Goal: Task Accomplishment & Management: Use online tool/utility

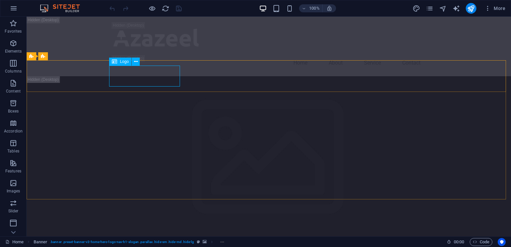
click at [119, 60] on div "Logo" at bounding box center [120, 62] width 22 height 8
select select "px"
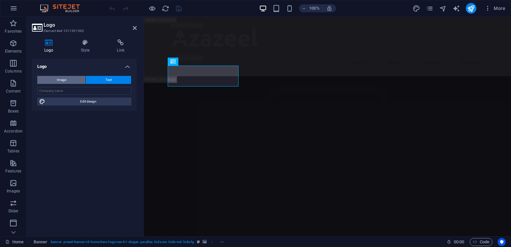
click at [72, 80] on button "Image" at bounding box center [61, 80] width 48 height 8
select select "DISABLED_OPTION_VALUE"
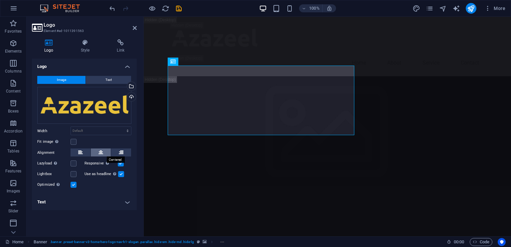
click at [100, 151] on icon at bounding box center [101, 152] width 5 height 8
click at [83, 151] on icon at bounding box center [80, 152] width 5 height 8
click at [63, 203] on h4 "Text" at bounding box center [84, 202] width 105 height 16
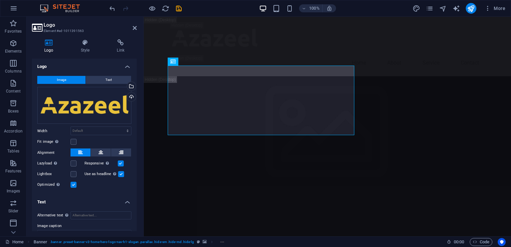
click at [63, 203] on h4 "Text" at bounding box center [84, 200] width 105 height 12
click at [82, 44] on icon at bounding box center [86, 42] width 34 height 7
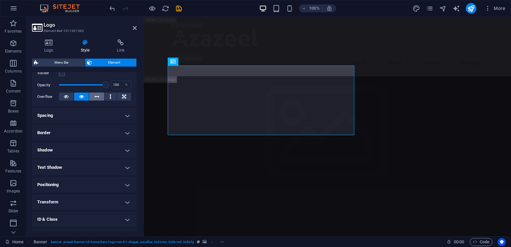
scroll to position [100, 0]
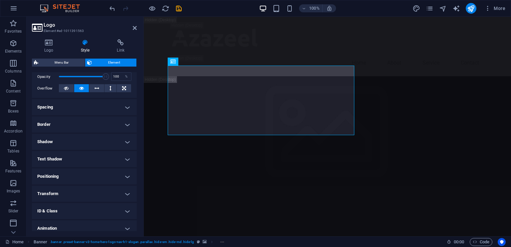
click at [126, 194] on h4 "Transform" at bounding box center [84, 194] width 105 height 16
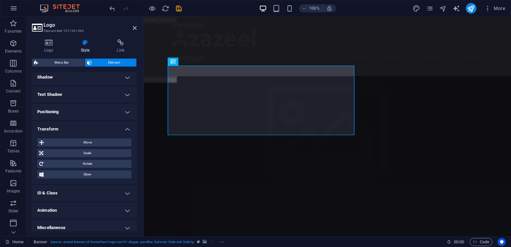
scroll to position [166, 0]
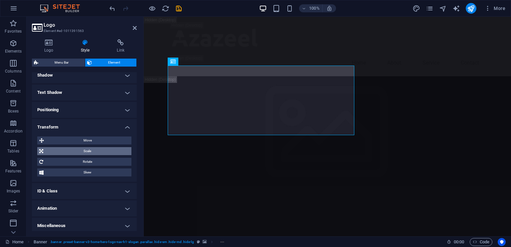
click at [96, 151] on span "Scale" at bounding box center [87, 151] width 84 height 8
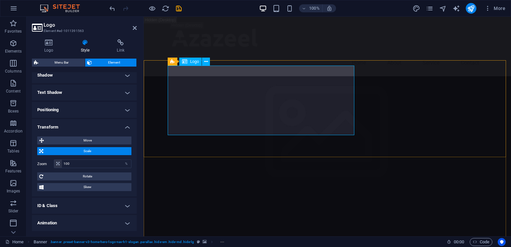
click at [206, 61] on icon at bounding box center [206, 61] width 4 height 7
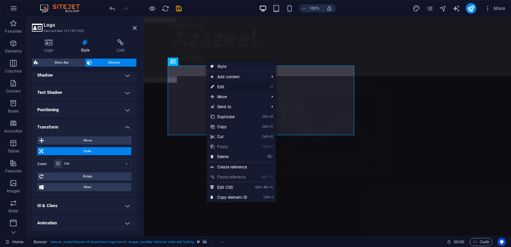
click at [229, 88] on link "⏎ Edit" at bounding box center [229, 87] width 45 height 10
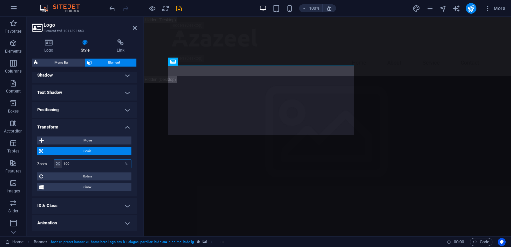
click at [69, 165] on input "100" at bounding box center [96, 164] width 69 height 8
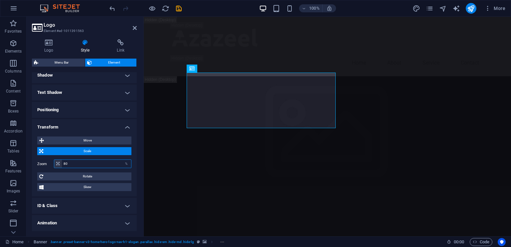
click at [72, 165] on input "80" at bounding box center [96, 164] width 69 height 8
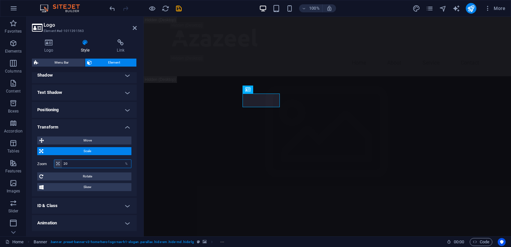
click at [72, 165] on input "20" at bounding box center [96, 164] width 69 height 8
type input "50"
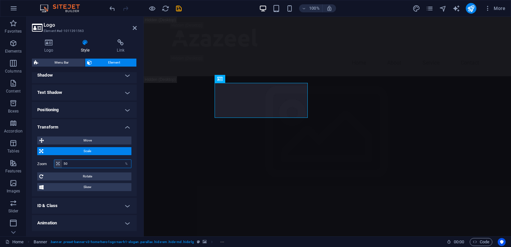
click at [72, 165] on input "50" at bounding box center [96, 164] width 69 height 8
click at [178, 8] on icon "save" at bounding box center [179, 9] width 8 height 8
checkbox input "false"
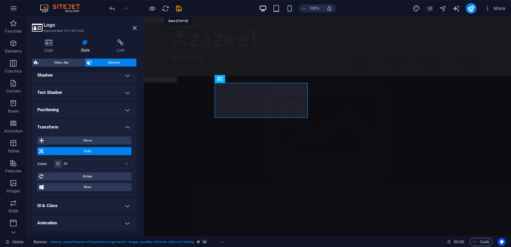
checkbox input "false"
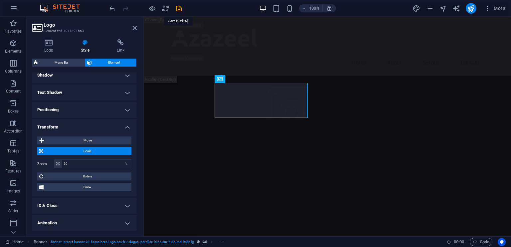
checkbox input "false"
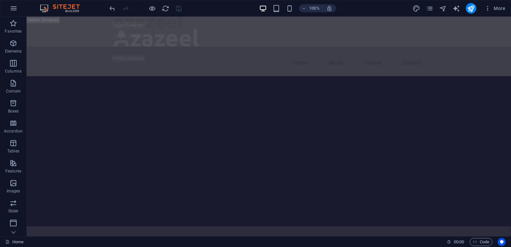
scroll to position [987, 0]
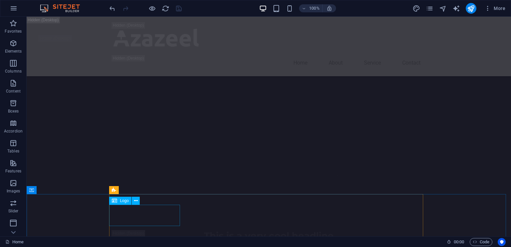
click at [123, 202] on span "Logo" at bounding box center [124, 201] width 9 height 4
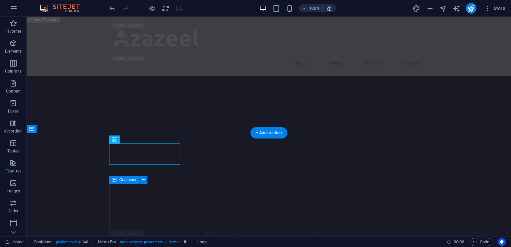
scroll to position [1049, 0]
click at [123, 139] on span "Logo" at bounding box center [124, 139] width 9 height 4
select select "px"
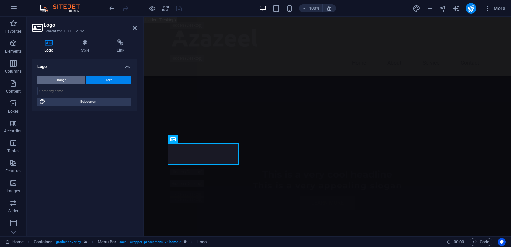
click at [70, 79] on button "Image" at bounding box center [61, 80] width 48 height 8
select select "DISABLED_OPTION_VALUE"
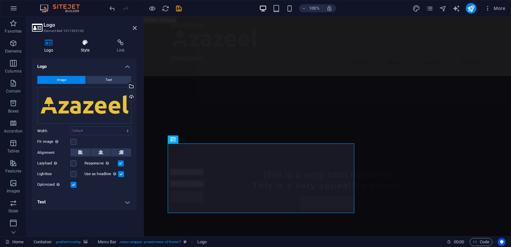
click at [84, 48] on h4 "Style" at bounding box center [87, 46] width 36 height 14
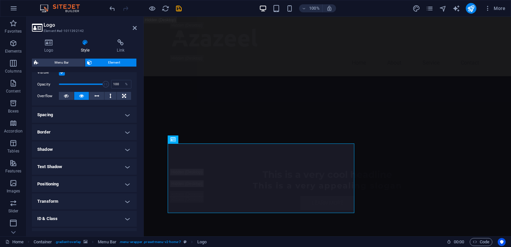
scroll to position [100, 0]
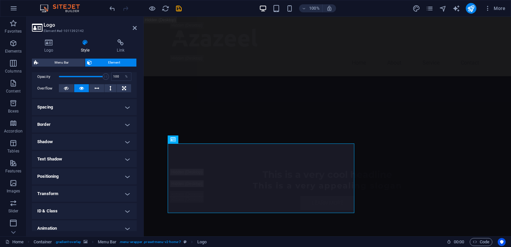
click at [129, 102] on h4 "Spacing" at bounding box center [84, 107] width 105 height 16
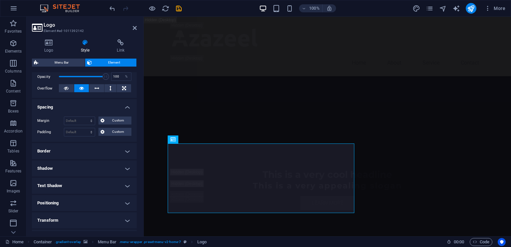
click at [129, 102] on h4 "Spacing" at bounding box center [84, 105] width 105 height 12
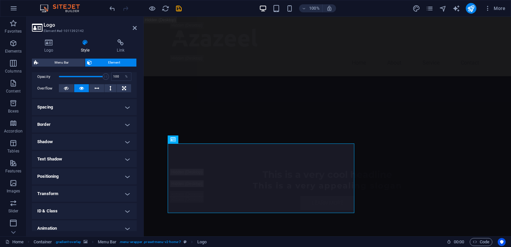
click at [99, 193] on h4 "Transform" at bounding box center [84, 194] width 105 height 16
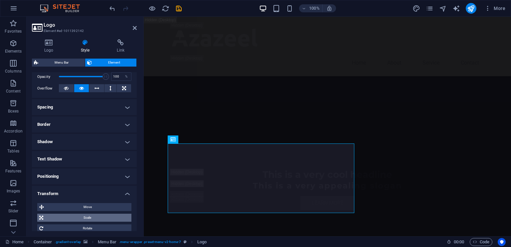
click at [95, 219] on span "Scale" at bounding box center [87, 218] width 84 height 8
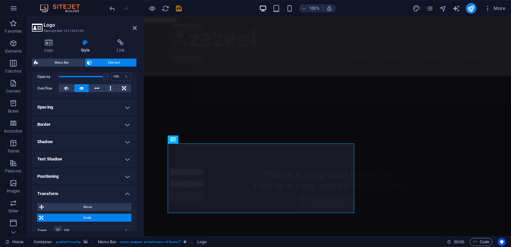
scroll to position [183, 0]
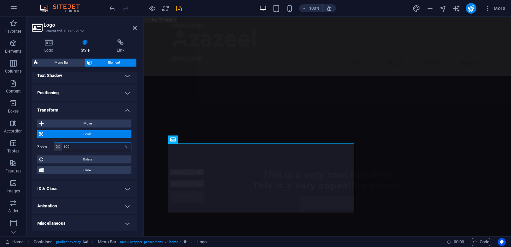
click at [95, 149] on input "100" at bounding box center [96, 147] width 69 height 8
type input "50"
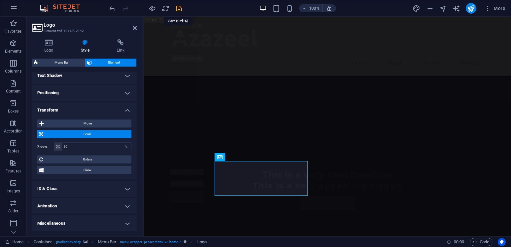
drag, startPoint x: 182, startPoint y: 8, endPoint x: 226, endPoint y: 87, distance: 90.4
click at [182, 8] on icon "save" at bounding box center [179, 9] width 8 height 8
checkbox input "false"
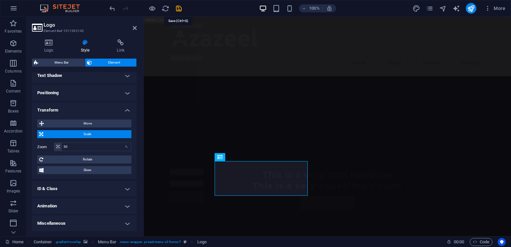
checkbox input "false"
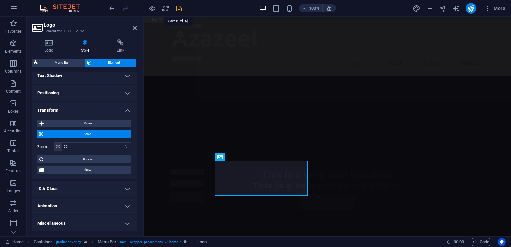
checkbox input "false"
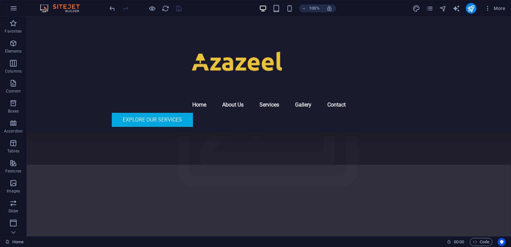
scroll to position [1581, 0]
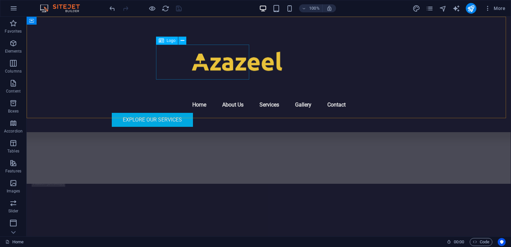
click at [228, 60] on div at bounding box center [268, 62] width 157 height 35
click at [170, 38] on div "Logo" at bounding box center [167, 41] width 22 height 8
click at [167, 42] on span "Logo" at bounding box center [171, 41] width 9 height 4
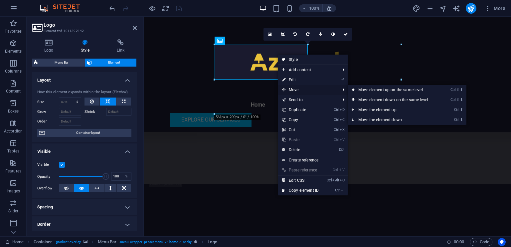
click at [291, 88] on span "Move" at bounding box center [308, 90] width 60 height 10
click at [249, 65] on div at bounding box center [327, 62] width 157 height 35
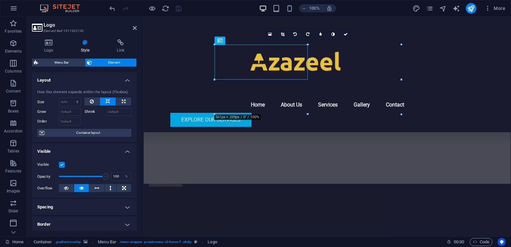
drag, startPoint x: 206, startPoint y: 62, endPoint x: 216, endPoint y: 73, distance: 14.4
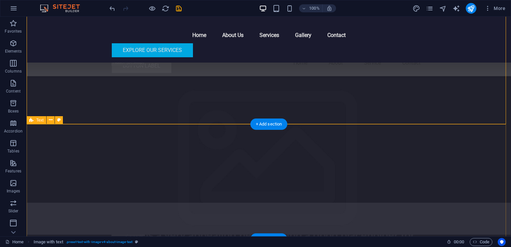
scroll to position [1404, 0]
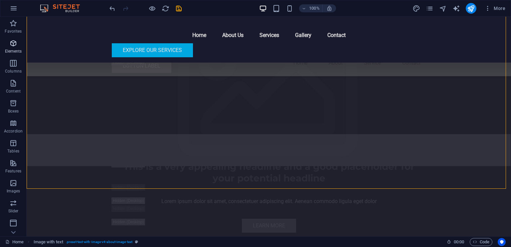
click at [18, 47] on span "Elements" at bounding box center [13, 47] width 27 height 16
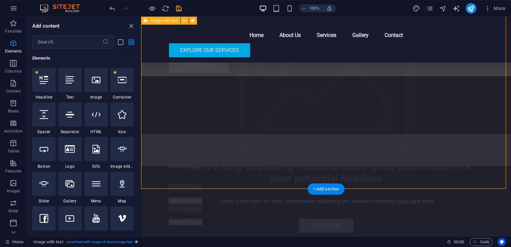
scroll to position [1571, 0]
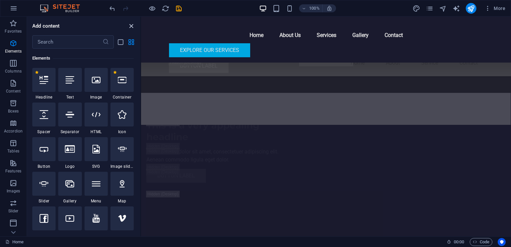
drag, startPoint x: 130, startPoint y: 23, endPoint x: 296, endPoint y: 140, distance: 202.8
click at [130, 23] on icon "close panel" at bounding box center [132, 26] width 8 height 8
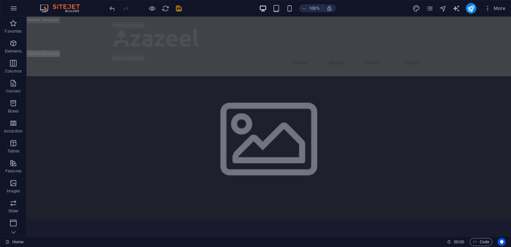
scroll to position [658, 0]
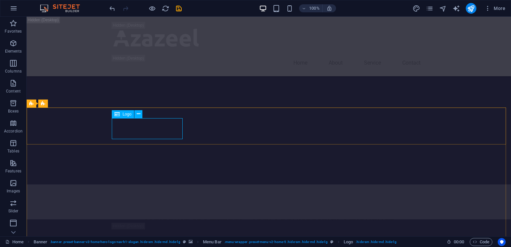
click at [124, 114] on span "Logo" at bounding box center [127, 114] width 9 height 4
click at [119, 115] on icon at bounding box center [117, 114] width 5 height 8
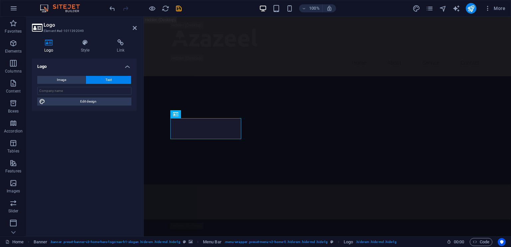
click at [132, 27] on h2 "Logo" at bounding box center [90, 25] width 93 height 6
click at [135, 28] on icon at bounding box center [135, 27] width 4 height 5
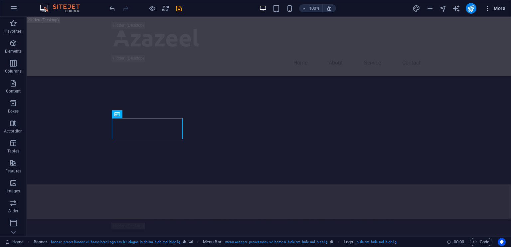
click at [490, 8] on icon "button" at bounding box center [488, 8] width 7 height 7
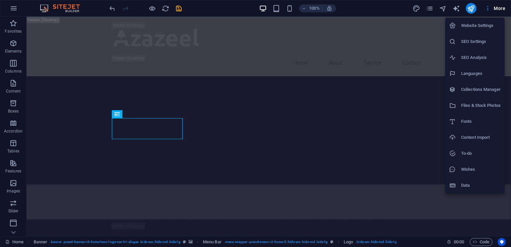
click at [503, 10] on div at bounding box center [255, 123] width 511 height 247
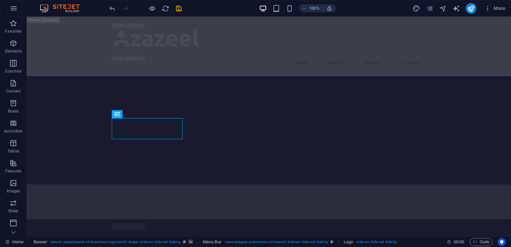
click at [504, 6] on span "More" at bounding box center [495, 8] width 21 height 7
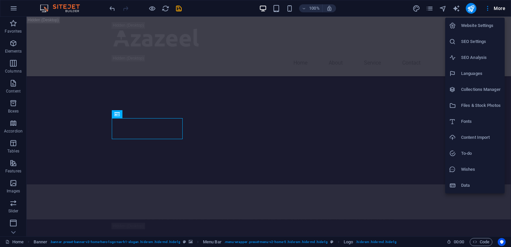
click at [15, 9] on div at bounding box center [255, 123] width 511 height 247
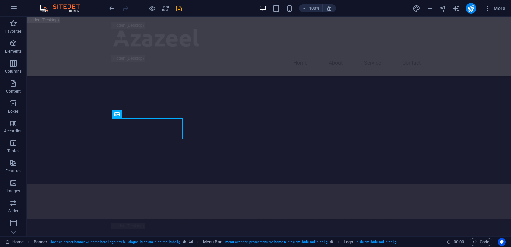
click at [15, 9] on icon "button" at bounding box center [14, 8] width 8 height 8
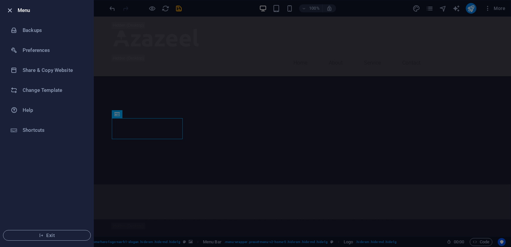
click at [10, 9] on icon "button" at bounding box center [10, 11] width 8 height 8
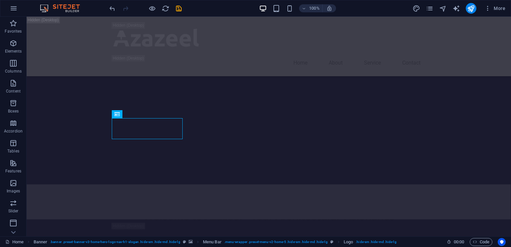
click at [70, 8] on img at bounding box center [63, 8] width 50 height 8
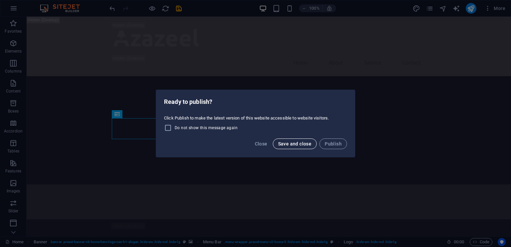
click at [286, 144] on span "Save and close" at bounding box center [295, 143] width 34 height 5
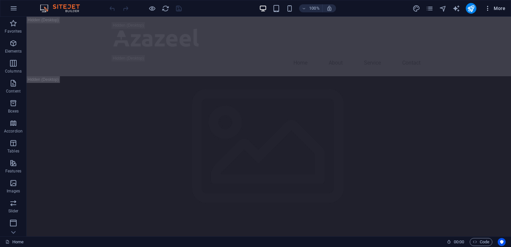
click at [487, 6] on icon "button" at bounding box center [488, 8] width 7 height 7
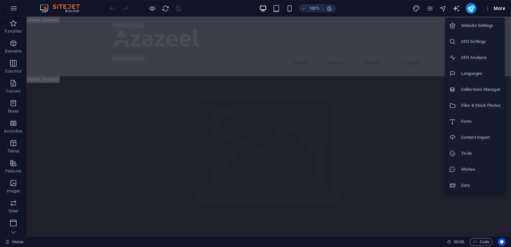
click at [498, 7] on div at bounding box center [255, 123] width 511 height 247
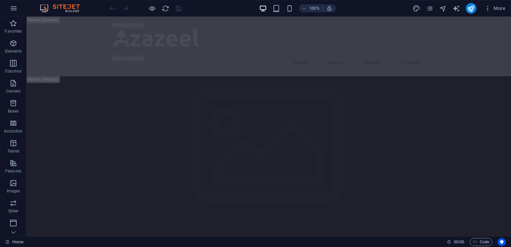
click at [498, 7] on span "More" at bounding box center [495, 8] width 21 height 7
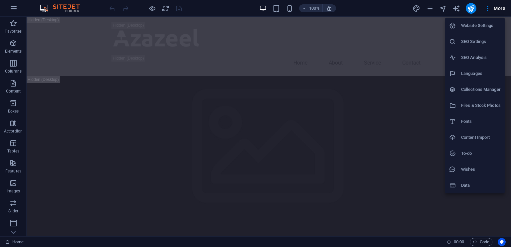
click at [10, 3] on div at bounding box center [255, 123] width 511 height 247
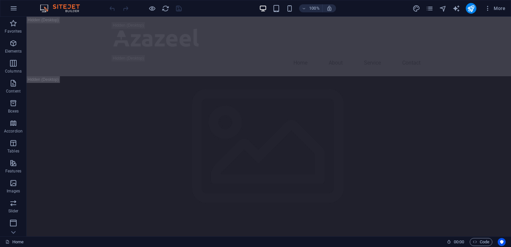
click at [10, 3] on button "button" at bounding box center [14, 8] width 16 height 16
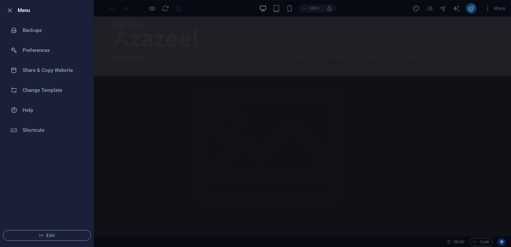
click at [10, 3] on li "Menu" at bounding box center [46, 10] width 93 height 20
click at [61, 230] on li "Exit" at bounding box center [46, 235] width 93 height 23
click at [59, 233] on span "Exit" at bounding box center [47, 235] width 77 height 5
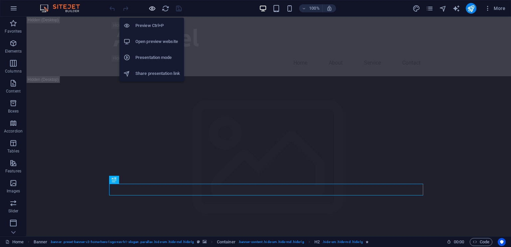
click at [153, 9] on icon "button" at bounding box center [152, 9] width 8 height 8
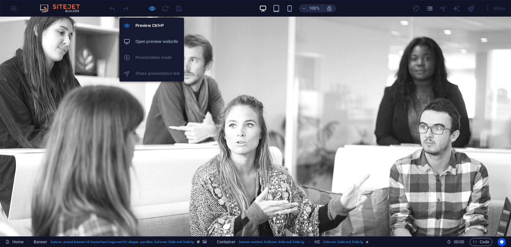
click at [153, 9] on icon "button" at bounding box center [152, 9] width 8 height 8
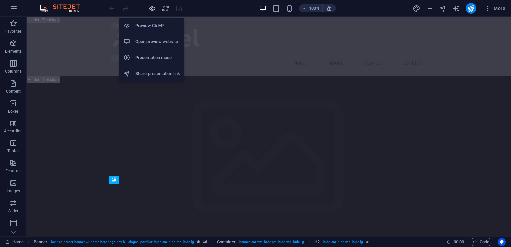
click at [153, 9] on icon "button" at bounding box center [152, 9] width 8 height 8
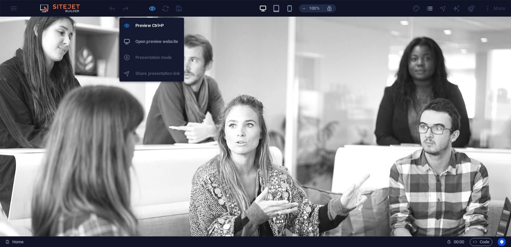
click at [155, 8] on icon "button" at bounding box center [152, 9] width 8 height 8
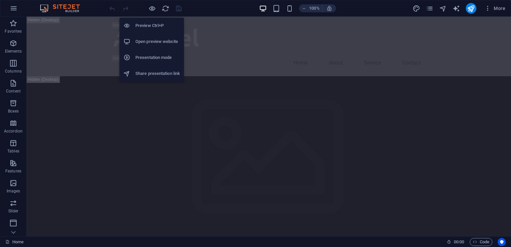
click at [142, 42] on h6 "Open preview website" at bounding box center [157, 42] width 45 height 8
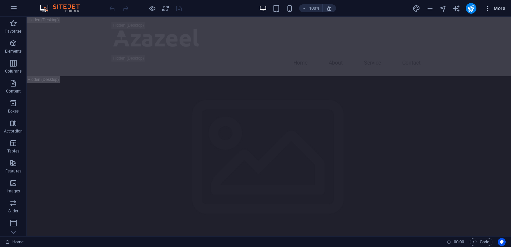
click at [487, 8] on icon "button" at bounding box center [488, 8] width 7 height 7
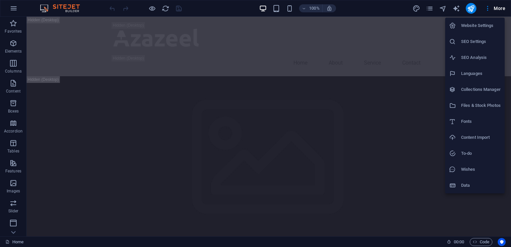
click at [12, 8] on div at bounding box center [255, 123] width 511 height 247
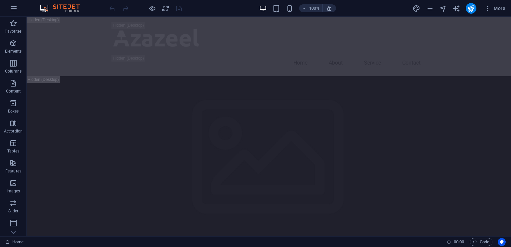
click at [12, 8] on icon "button" at bounding box center [14, 8] width 8 height 8
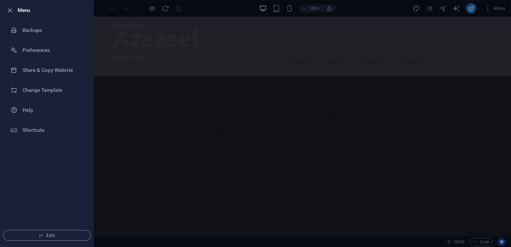
click at [168, 46] on div at bounding box center [255, 123] width 511 height 247
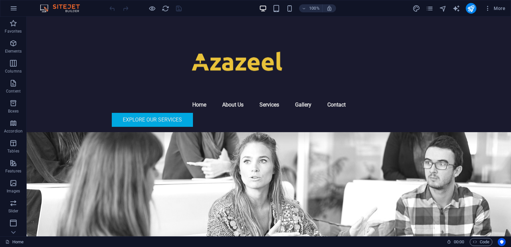
scroll to position [2648, 0]
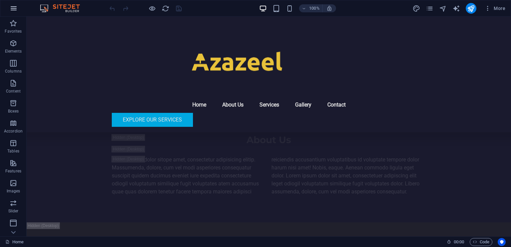
click at [8, 10] on button "button" at bounding box center [14, 8] width 16 height 16
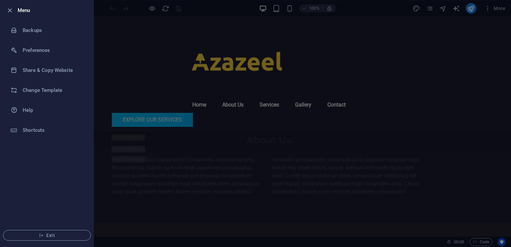
click at [173, 44] on div at bounding box center [255, 123] width 511 height 247
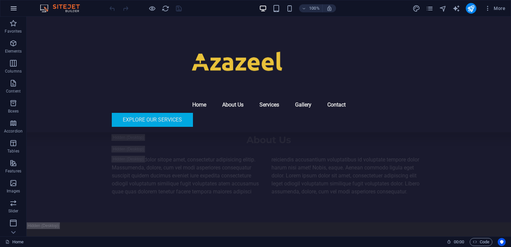
click at [12, 13] on button "button" at bounding box center [14, 8] width 16 height 16
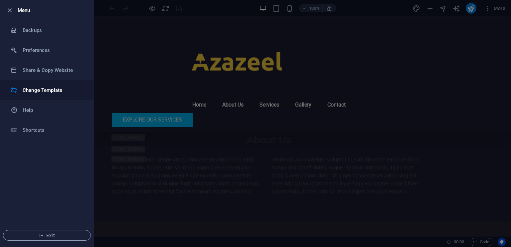
click at [57, 94] on li "Change Template" at bounding box center [46, 90] width 93 height 20
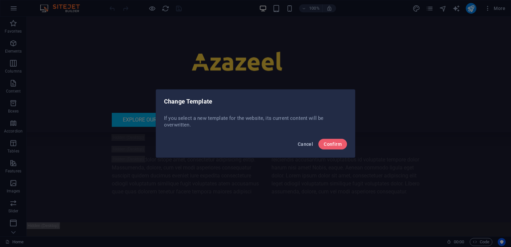
click at [306, 147] on button "Cancel" at bounding box center [305, 144] width 21 height 11
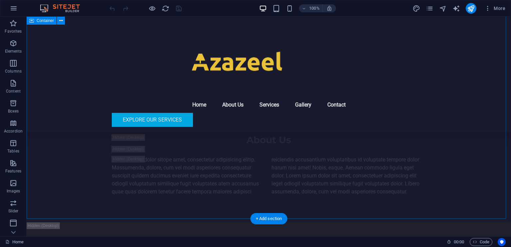
scroll to position [11925, 0]
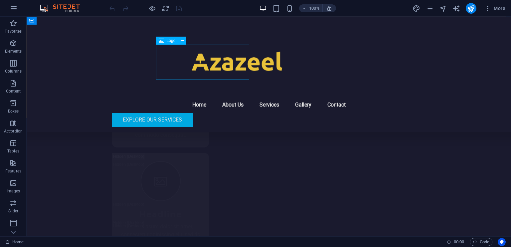
click at [190, 64] on div at bounding box center [268, 62] width 157 height 35
click at [182, 40] on icon at bounding box center [183, 40] width 4 height 7
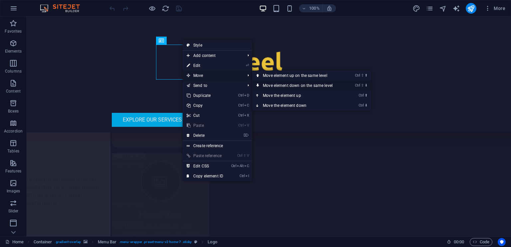
click at [289, 89] on link "Ctrl ⇧ ⬇ Move element down on the same level" at bounding box center [299, 86] width 94 height 10
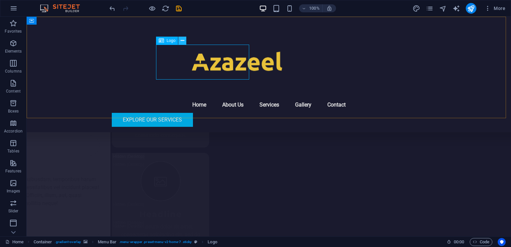
click at [181, 42] on icon at bounding box center [183, 40] width 4 height 7
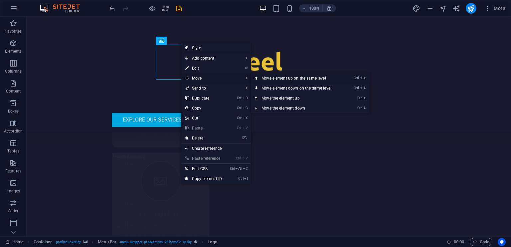
click at [274, 76] on link "Ctrl ⇧ ⬆ Move element up on the same level" at bounding box center [298, 78] width 94 height 10
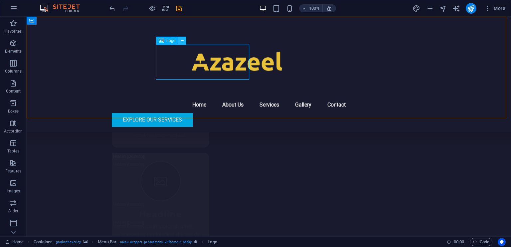
click at [181, 41] on icon at bounding box center [183, 40] width 4 height 7
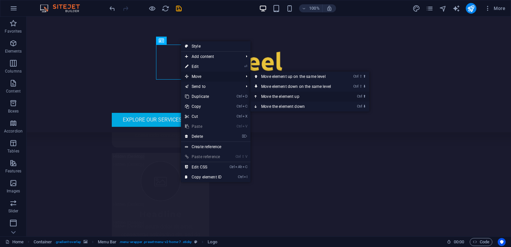
click at [272, 100] on link "Ctrl ⬆ Move the element up" at bounding box center [298, 97] width 94 height 10
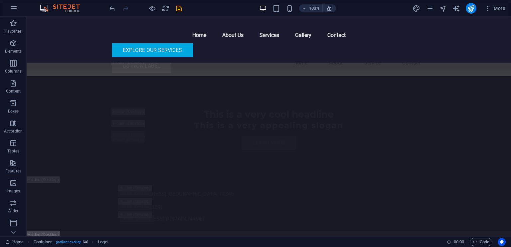
scroll to position [1342, 0]
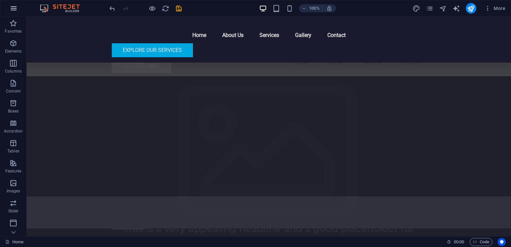
click at [17, 11] on icon "button" at bounding box center [14, 8] width 8 height 8
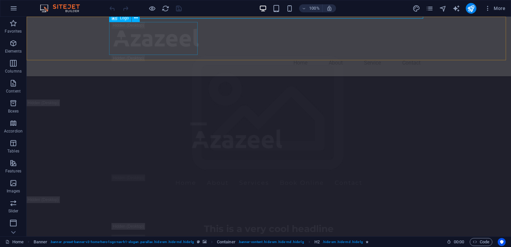
scroll to position [133, 0]
click at [13, 7] on icon "button" at bounding box center [14, 8] width 8 height 8
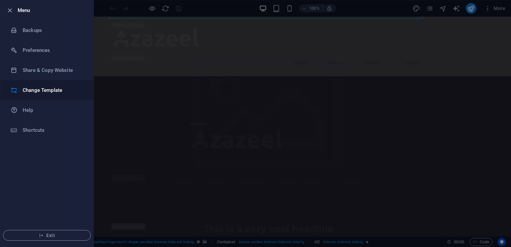
click at [45, 95] on li "Change Template" at bounding box center [46, 90] width 93 height 20
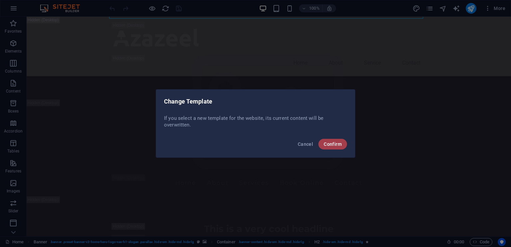
click at [335, 144] on span "Confirm" at bounding box center [333, 143] width 18 height 5
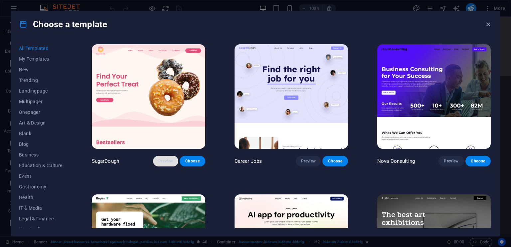
click at [165, 163] on span "Preview" at bounding box center [165, 160] width 15 height 5
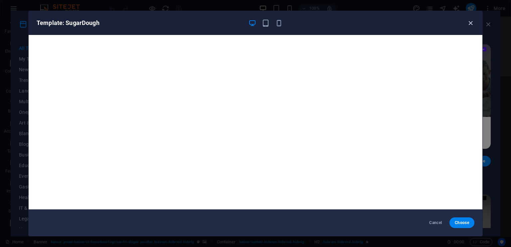
click at [474, 21] on icon "button" at bounding box center [471, 23] width 8 height 8
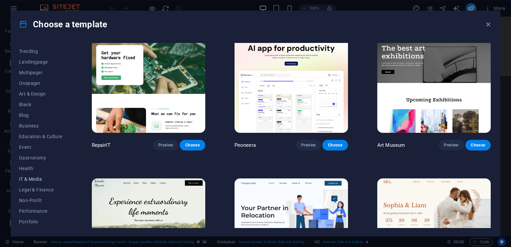
scroll to position [0, 0]
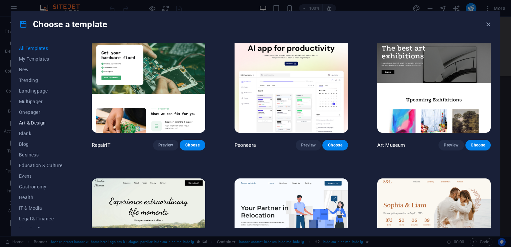
click at [43, 121] on span "Art & Design" at bounding box center [41, 122] width 44 height 5
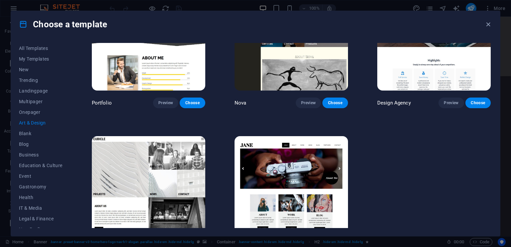
scroll to position [503, 0]
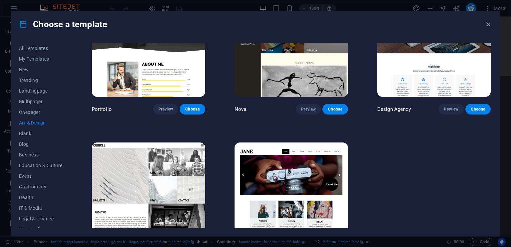
click at [133, 178] on img at bounding box center [149, 194] width 114 height 105
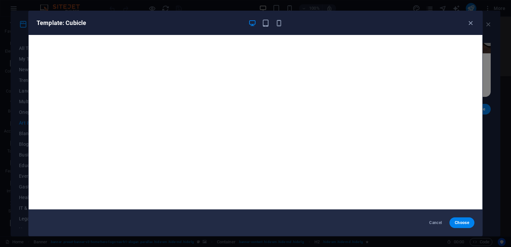
scroll to position [0, 0]
click at [467, 22] on icon "button" at bounding box center [471, 23] width 8 height 8
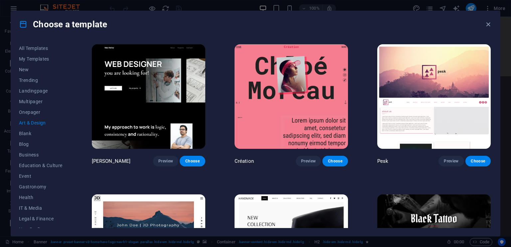
click at [42, 49] on span "All Templates" at bounding box center [41, 48] width 44 height 5
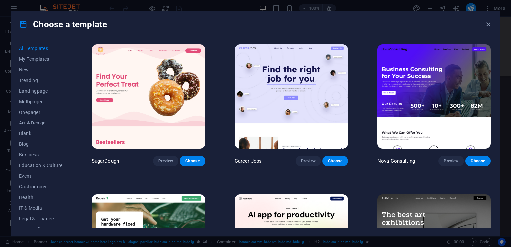
click at [443, 90] on img at bounding box center [435, 96] width 114 height 105
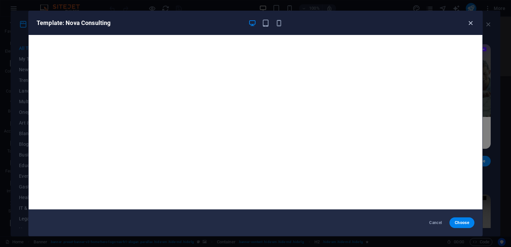
click at [470, 21] on icon "button" at bounding box center [471, 23] width 8 height 8
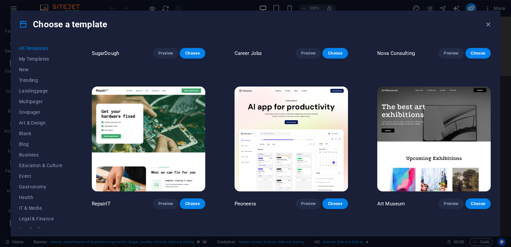
scroll to position [98, 0]
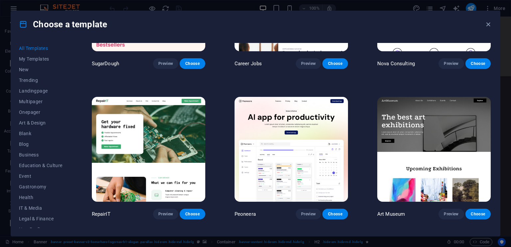
click at [431, 143] on img at bounding box center [435, 149] width 114 height 105
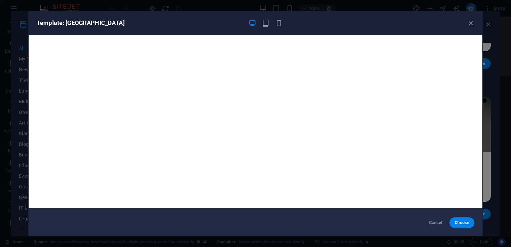
scroll to position [2, 0]
click at [471, 22] on icon "button" at bounding box center [471, 23] width 8 height 8
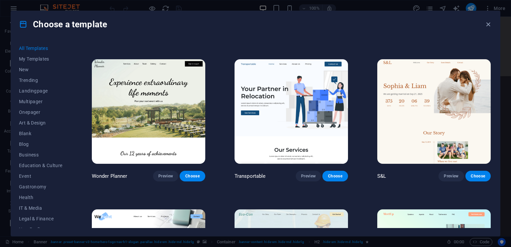
scroll to position [0, 0]
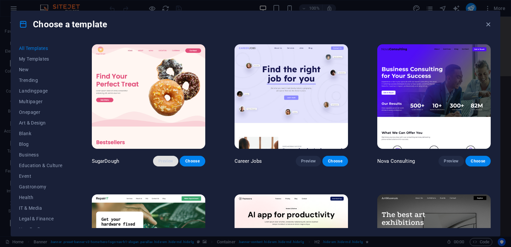
click at [166, 163] on button "Preview" at bounding box center [165, 161] width 25 height 11
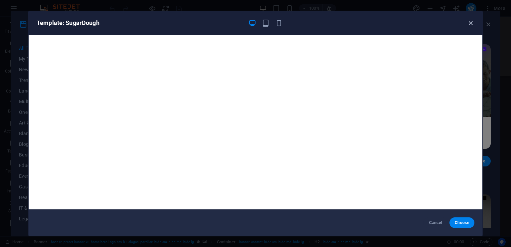
click at [471, 23] on icon "button" at bounding box center [471, 23] width 8 height 8
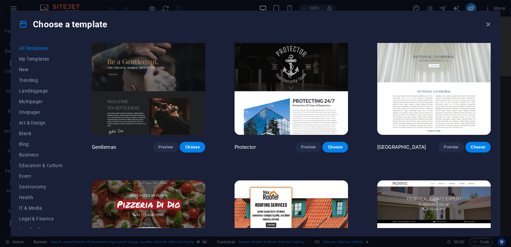
scroll to position [3019, 0]
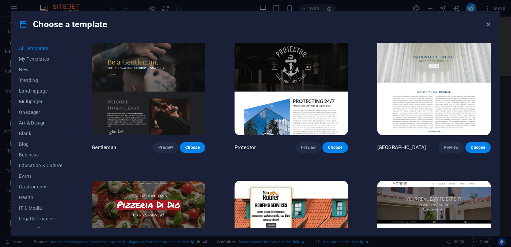
click at [103, 80] on img at bounding box center [149, 83] width 114 height 105
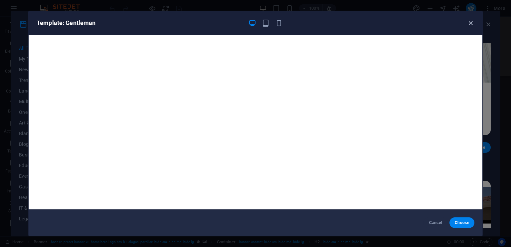
click at [471, 21] on icon "button" at bounding box center [471, 23] width 8 height 8
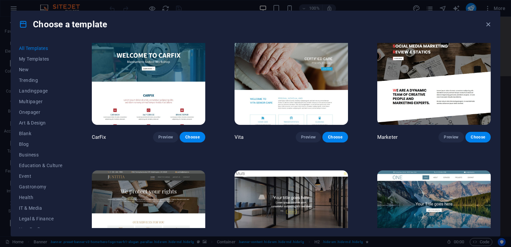
scroll to position [6436, 0]
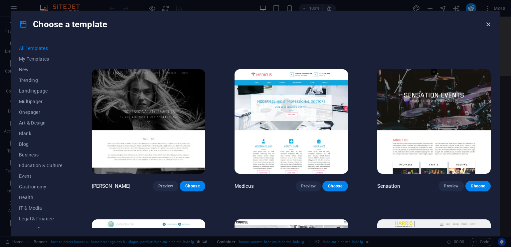
drag, startPoint x: 487, startPoint y: 23, endPoint x: 460, endPoint y: 7, distance: 32.0
click at [487, 23] on icon "button" at bounding box center [489, 25] width 8 height 8
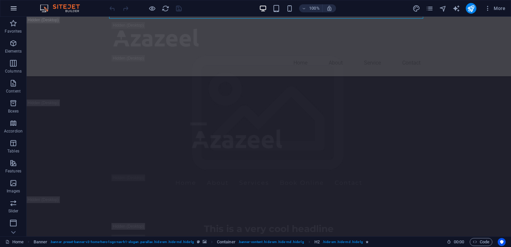
click at [13, 7] on icon "button" at bounding box center [14, 8] width 8 height 8
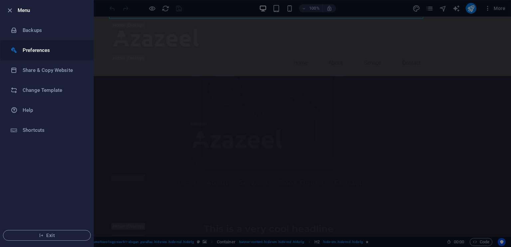
click at [36, 48] on h6 "Preferences" at bounding box center [54, 50] width 62 height 8
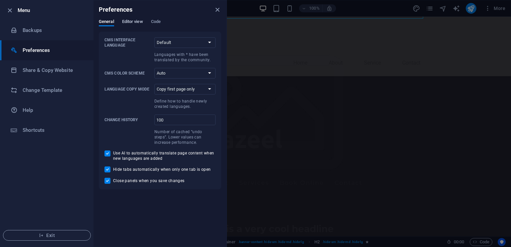
click at [139, 19] on span "Editor view" at bounding box center [132, 22] width 21 height 9
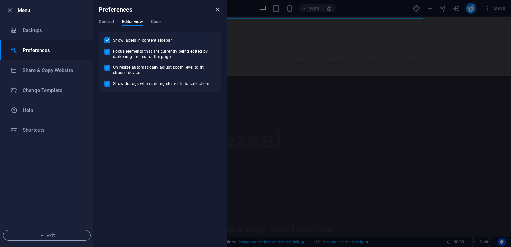
click at [216, 9] on icon "close" at bounding box center [218, 10] width 8 height 8
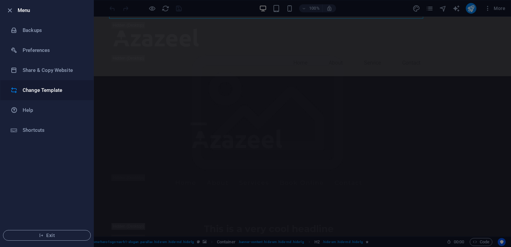
click at [37, 90] on h6 "Change Template" at bounding box center [54, 90] width 62 height 8
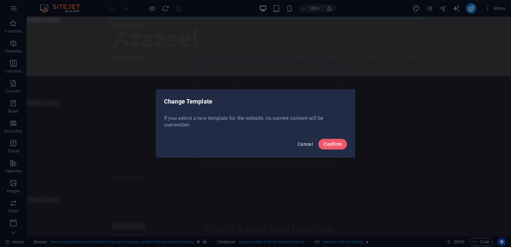
drag, startPoint x: 300, startPoint y: 143, endPoint x: 261, endPoint y: 102, distance: 56.3
click at [300, 143] on span "Cancel" at bounding box center [305, 143] width 15 height 5
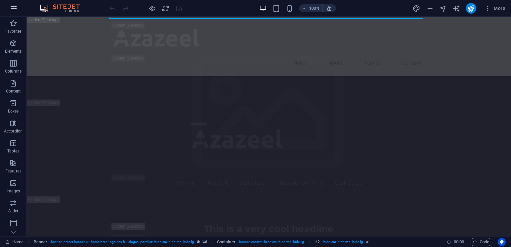
click at [13, 9] on icon "button" at bounding box center [14, 8] width 8 height 8
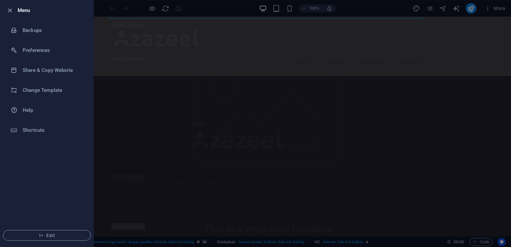
click at [13, 9] on icon "button" at bounding box center [10, 11] width 8 height 8
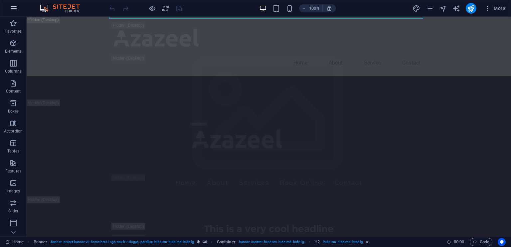
click at [13, 9] on icon "button" at bounding box center [14, 8] width 8 height 8
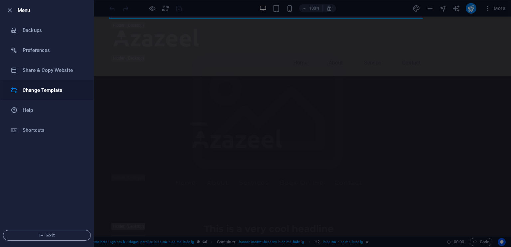
click at [59, 94] on h6 "Change Template" at bounding box center [54, 90] width 62 height 8
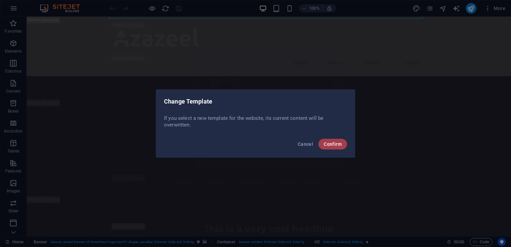
click at [333, 143] on span "Confirm" at bounding box center [333, 143] width 18 height 5
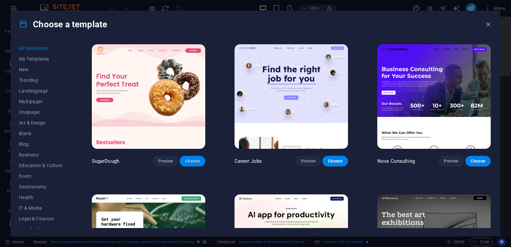
click at [193, 156] on button "Choose" at bounding box center [192, 161] width 25 height 11
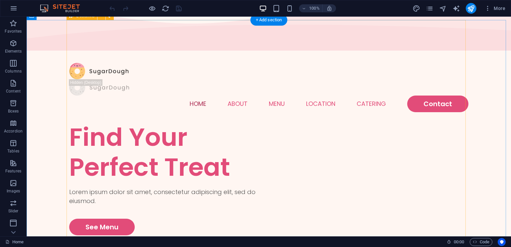
scroll to position [33, 0]
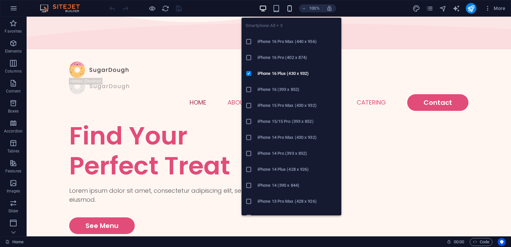
click at [287, 8] on icon "button" at bounding box center [290, 9] width 8 height 8
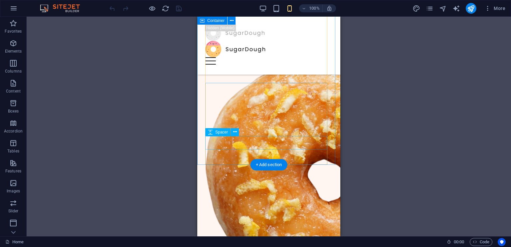
scroll to position [0, 0]
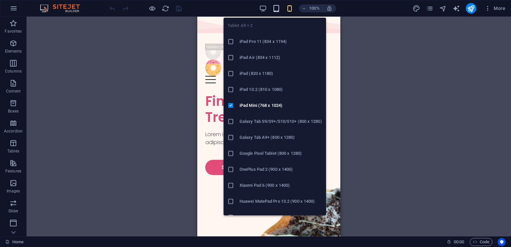
click at [275, 6] on icon "button" at bounding box center [277, 9] width 8 height 8
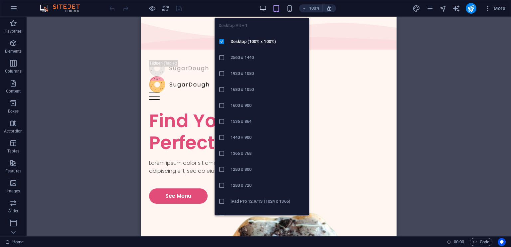
click at [266, 7] on icon "button" at bounding box center [263, 9] width 8 height 8
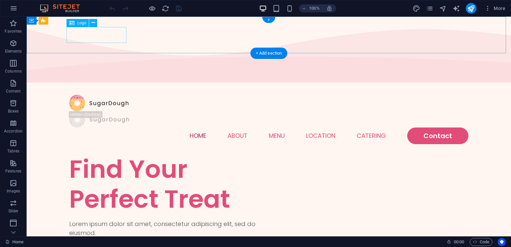
click at [92, 95] on div at bounding box center [269, 103] width 400 height 16
click at [92, 25] on icon at bounding box center [94, 22] width 4 height 7
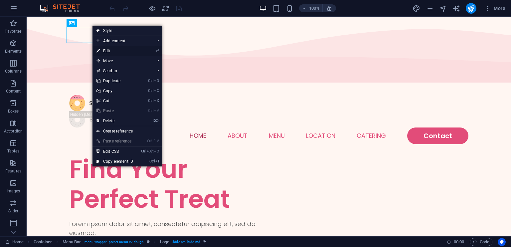
click at [110, 52] on link "⏎ Edit" at bounding box center [115, 51] width 45 height 10
select select "px"
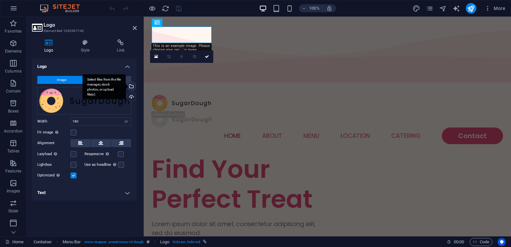
click at [131, 88] on div "Select files from the file manager, stock photos, or upload file(s)" at bounding box center [131, 87] width 10 height 10
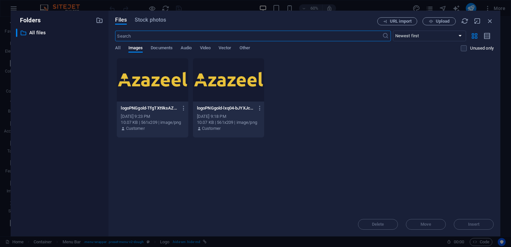
click at [170, 87] on div at bounding box center [152, 79] width 71 height 43
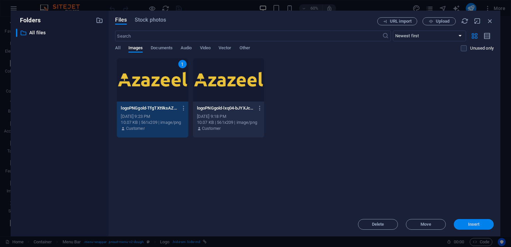
click at [473, 224] on span "Insert" at bounding box center [474, 224] width 12 height 4
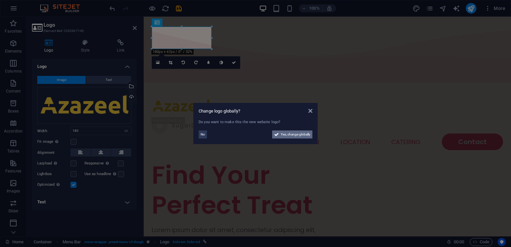
click at [297, 135] on span "Yes, change globally" at bounding box center [296, 135] width 30 height 8
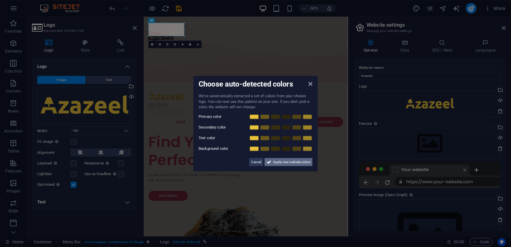
click at [290, 162] on span "Apply new website colors" at bounding box center [291, 162] width 37 height 8
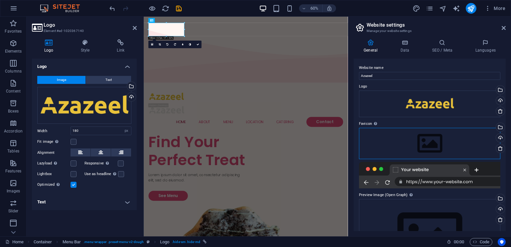
click at [423, 142] on div "Drag files here, click to choose files or select files from Files or our free s…" at bounding box center [429, 143] width 141 height 31
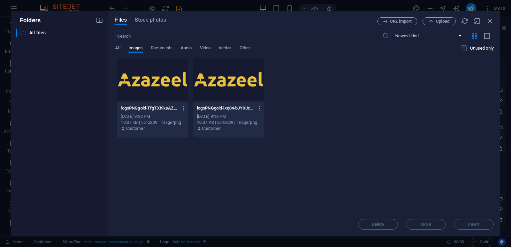
click at [423, 142] on div "Drop files here to upload them instantly logoPNGgold-TfgTXt9ksAZsm6tEQtlchw.png…" at bounding box center [304, 135] width 379 height 154
click at [437, 19] on span "Upload" at bounding box center [443, 21] width 14 height 4
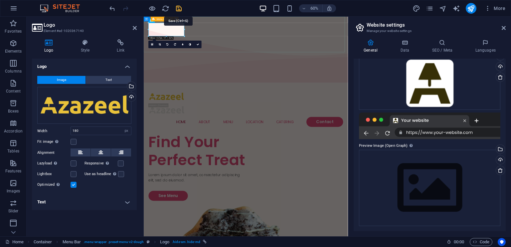
drag, startPoint x: 176, startPoint y: 9, endPoint x: 54, endPoint y: 56, distance: 131.6
click at [176, 9] on icon "save" at bounding box center [179, 9] width 8 height 8
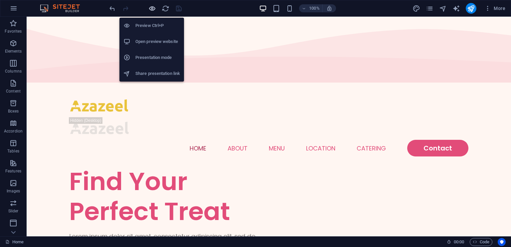
click at [149, 8] on icon "button" at bounding box center [152, 9] width 8 height 8
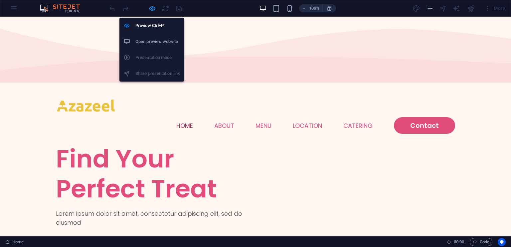
click at [152, 6] on icon "button" at bounding box center [152, 9] width 8 height 8
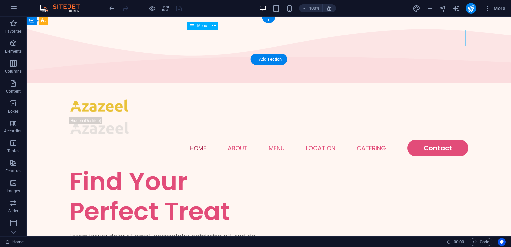
click at [435, 140] on nav "Home About Menu Location Catering Contact" at bounding box center [269, 148] width 400 height 17
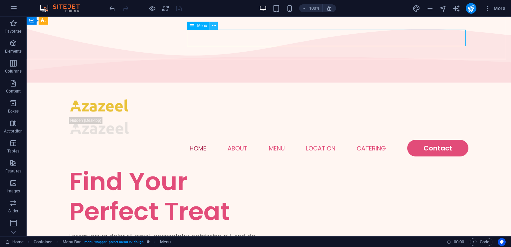
click at [217, 25] on button at bounding box center [214, 26] width 8 height 8
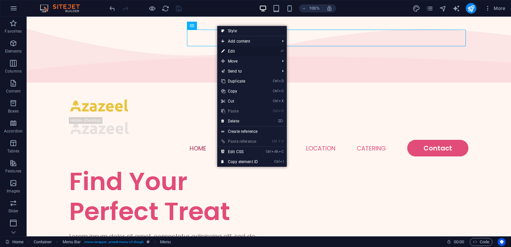
click at [251, 51] on link "⏎ Edit" at bounding box center [239, 51] width 45 height 10
select select
select select "1"
select select
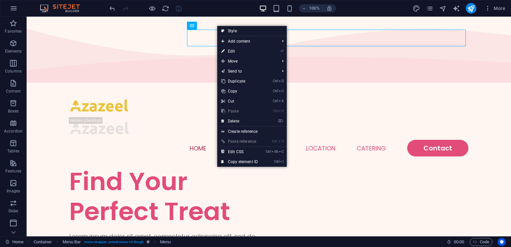
select select
select select "2"
select select
select select "default"
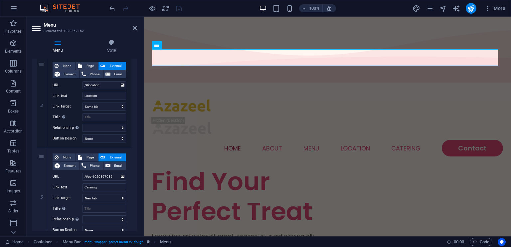
scroll to position [332, 0]
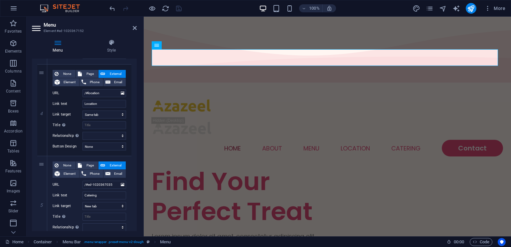
drag, startPoint x: 136, startPoint y: 90, endPoint x: 19, endPoint y: 148, distance: 131.0
click at [453, 140] on nav "Home About Menu Location Catering Contact" at bounding box center [328, 148] width 352 height 17
click at [110, 50] on h4 "Style" at bounding box center [111, 46] width 51 height 14
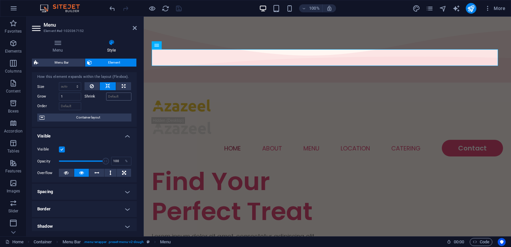
scroll to position [0, 0]
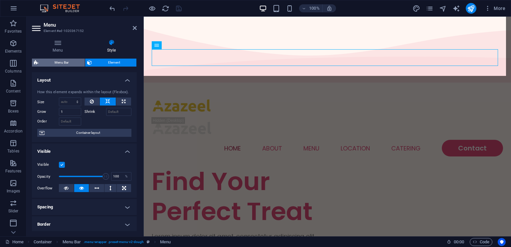
drag, startPoint x: 58, startPoint y: 63, endPoint x: 301, endPoint y: 18, distance: 246.8
click at [58, 63] on span "Menu Bar" at bounding box center [61, 63] width 43 height 8
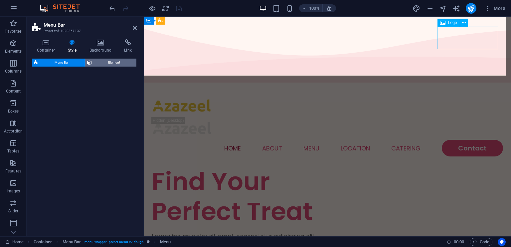
select select "rem"
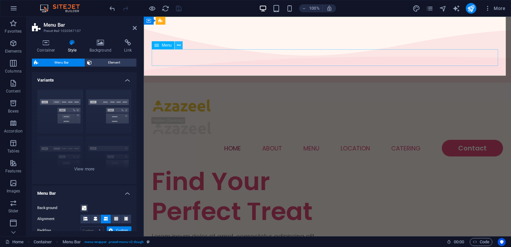
click at [177, 45] on icon at bounding box center [179, 45] width 4 height 7
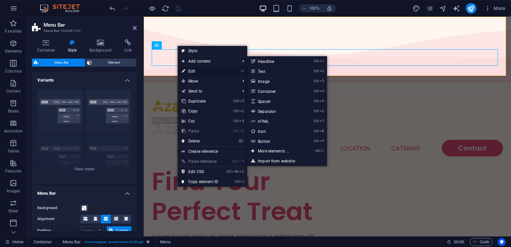
click at [193, 71] on link "⏎ Edit" at bounding box center [200, 71] width 45 height 10
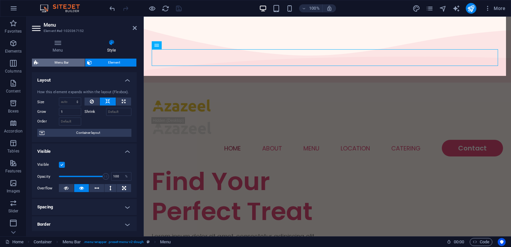
click at [64, 64] on span "Menu Bar" at bounding box center [61, 63] width 43 height 8
select select "rem"
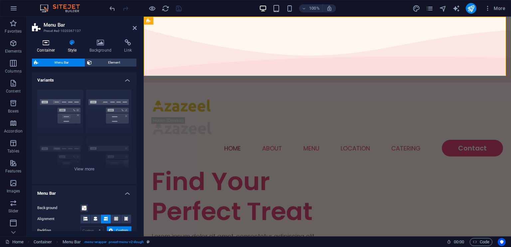
click at [42, 40] on icon at bounding box center [46, 42] width 28 height 7
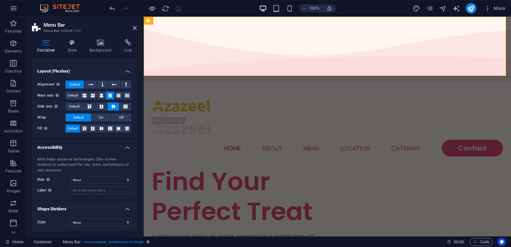
scroll to position [52, 0]
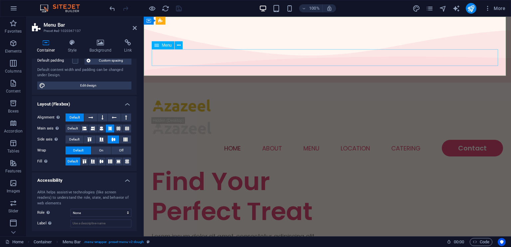
click at [491, 140] on nav "Home About Menu Location Catering Contact" at bounding box center [328, 148] width 352 height 17
click at [156, 45] on icon at bounding box center [156, 45] width 5 height 8
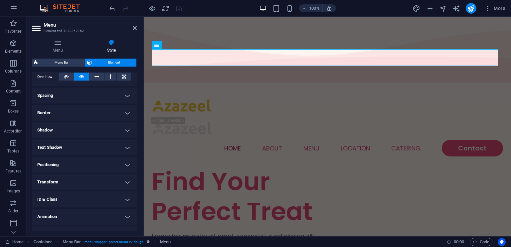
scroll to position [122, 0]
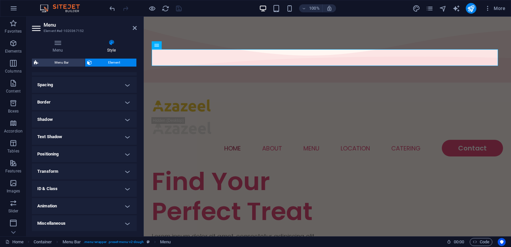
click at [123, 186] on h4 "ID & Class" at bounding box center [84, 189] width 105 height 16
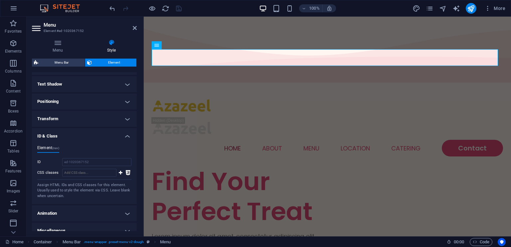
scroll to position [182, 0]
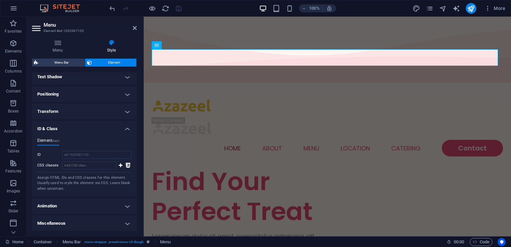
click at [123, 128] on h4 "ID & Class" at bounding box center [84, 127] width 105 height 12
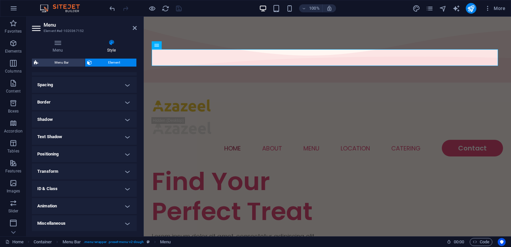
click at [126, 121] on h4 "Shadow" at bounding box center [84, 120] width 105 height 16
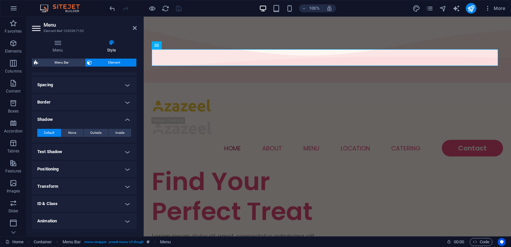
scroll to position [137, 0]
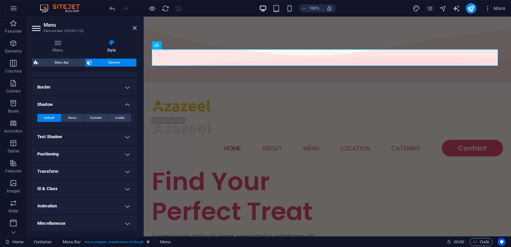
click at [126, 107] on h4 "Shadow" at bounding box center [84, 103] width 105 height 12
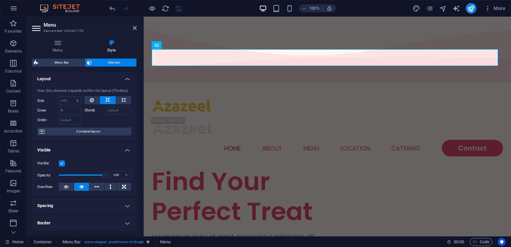
scroll to position [0, 0]
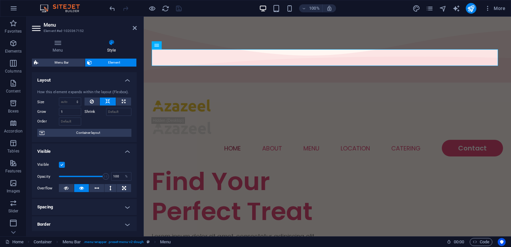
click at [123, 150] on h4 "Visible" at bounding box center [84, 149] width 105 height 12
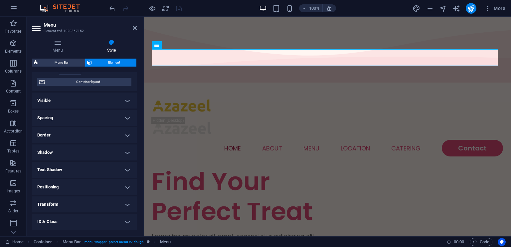
scroll to position [67, 0]
